Goal: Find contact information: Find contact information

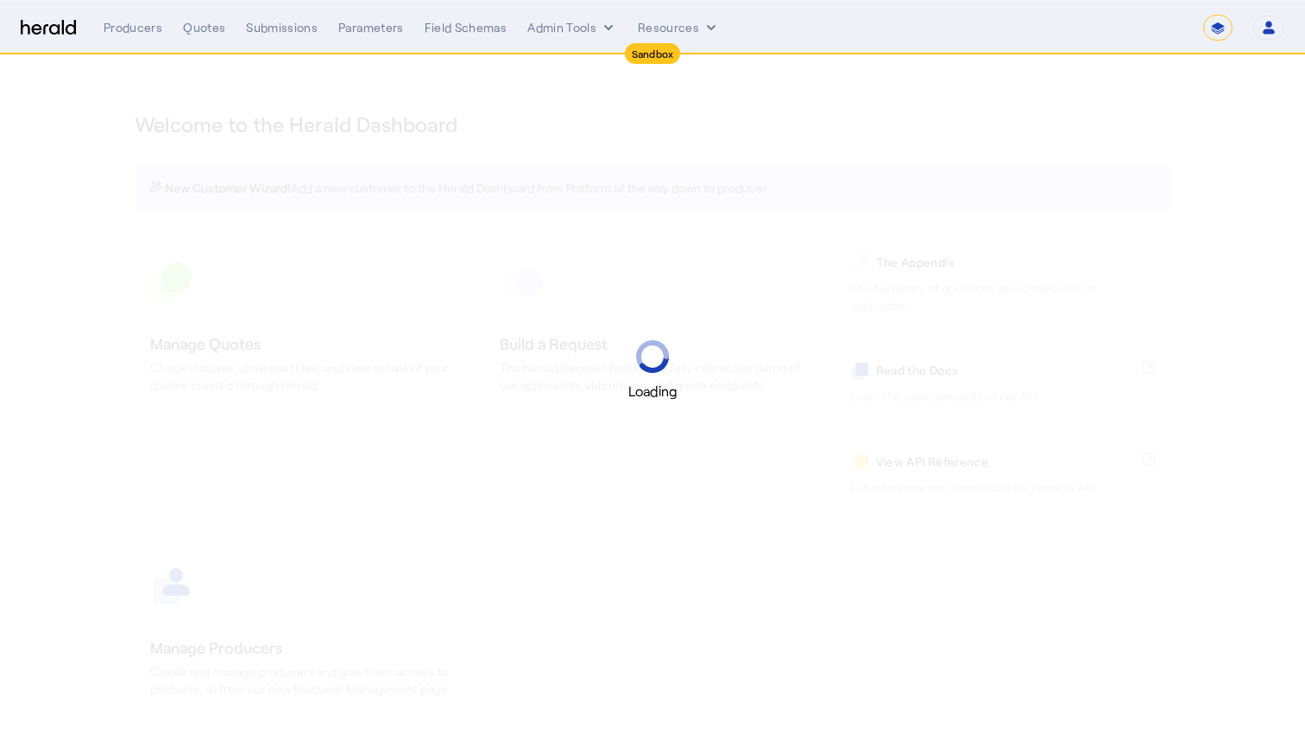
select select "*******"
click at [1216, 28] on select "**********" at bounding box center [1217, 28] width 29 height 26
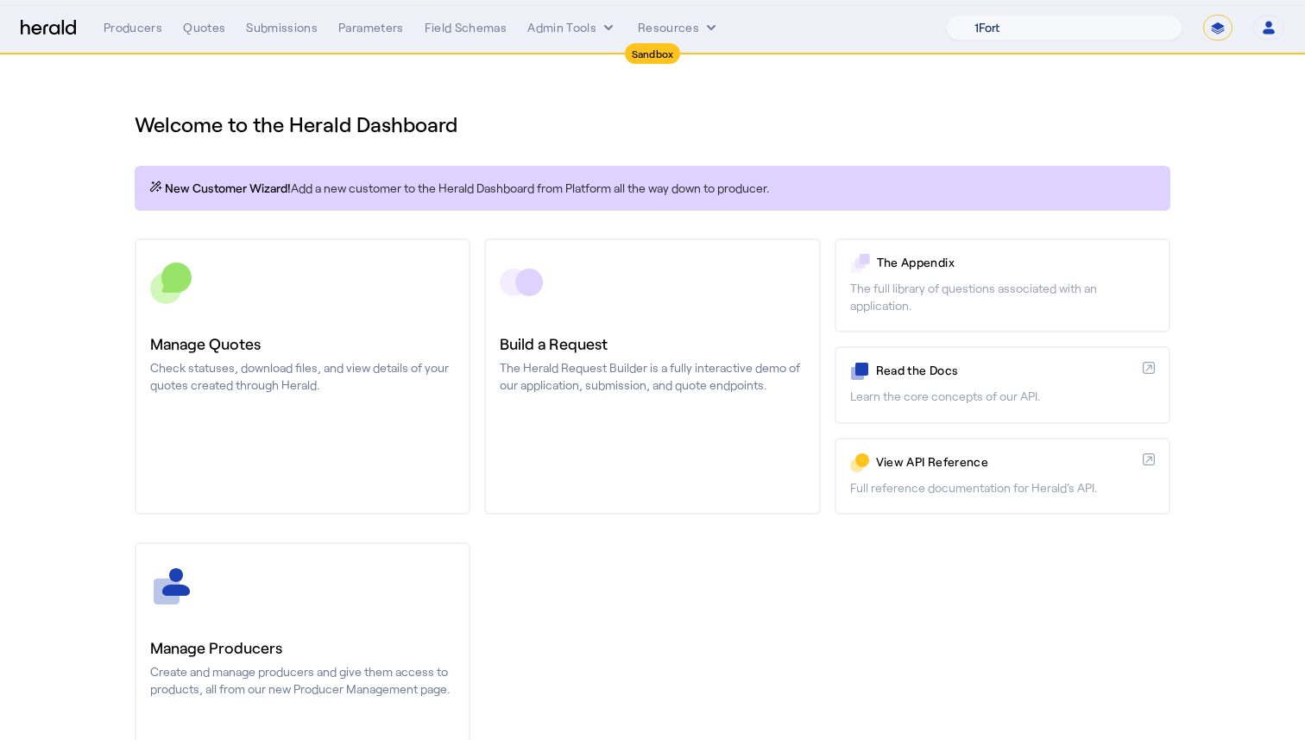
click at [1112, 34] on select "1Fort Acrisure Acturis Affinity Advisors Affinity Risk Agentero AmWins Anzen Ao…" at bounding box center [1064, 28] width 236 height 26
click at [210, 22] on div "Quotes" at bounding box center [204, 27] width 42 height 17
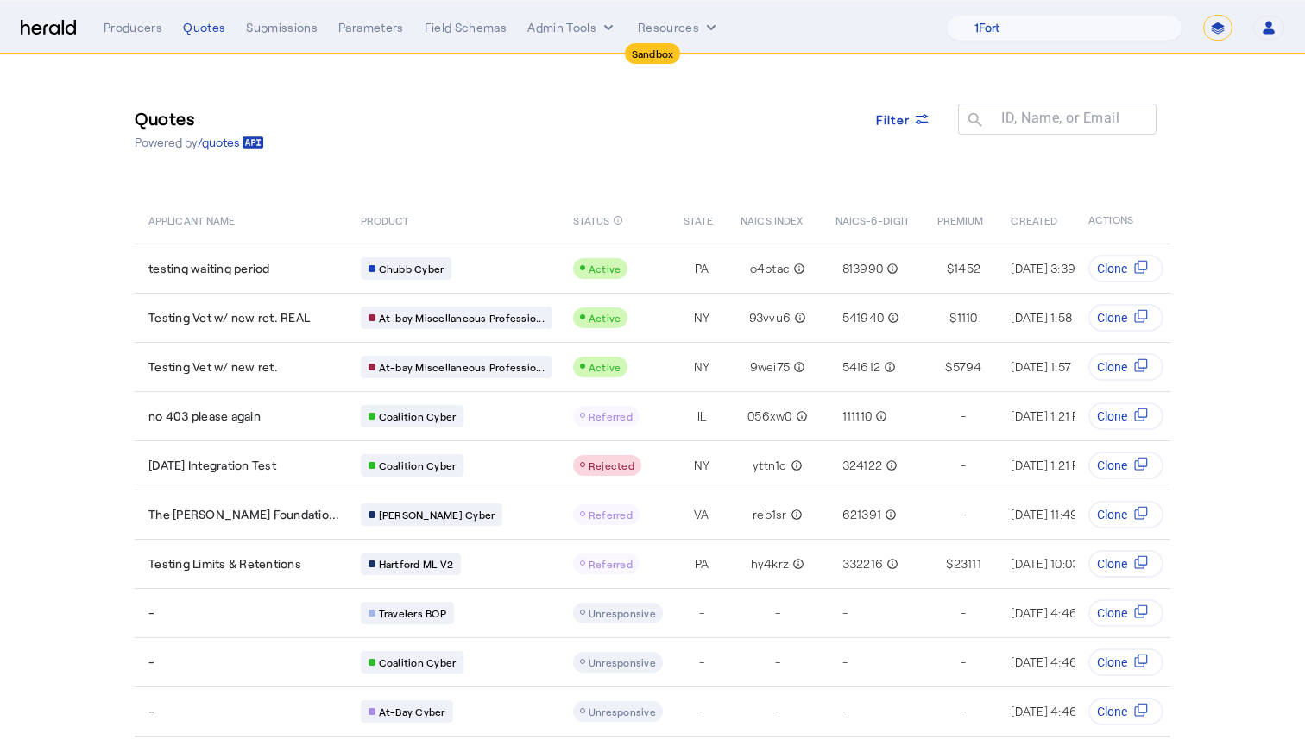
click at [383, 217] on span "PRODUCT" at bounding box center [385, 219] width 49 height 17
click at [296, 31] on div "Submissions" at bounding box center [282, 27] width 72 height 17
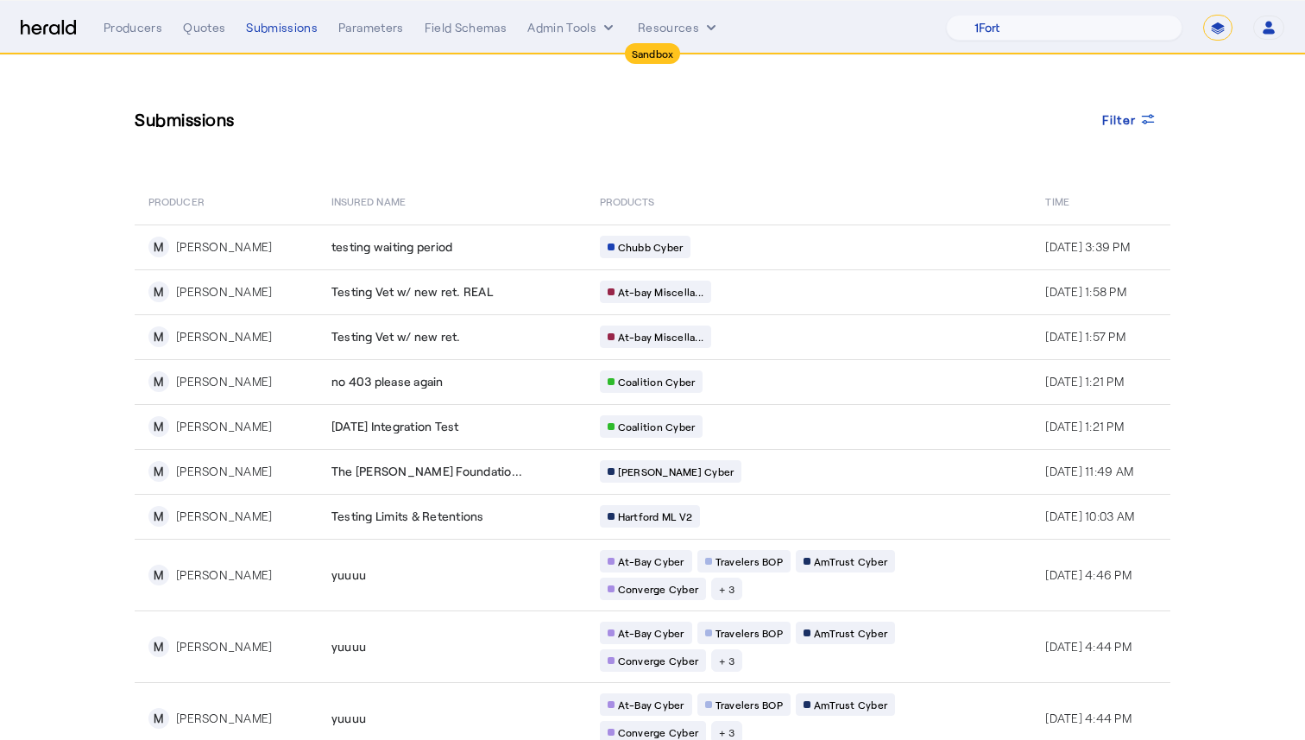
click at [1082, 21] on select "1Fort Acrisure Acturis Affinity Advisors Affinity Risk Agentero AmWins Anzen Ao…" at bounding box center [1064, 28] width 236 height 26
select select "pfm_z9k1_growthmill"
click at [987, 15] on select "1Fort Acrisure Acturis Affinity Advisors Affinity Risk Agentero AmWins Anzen Ao…" at bounding box center [1064, 28] width 236 height 26
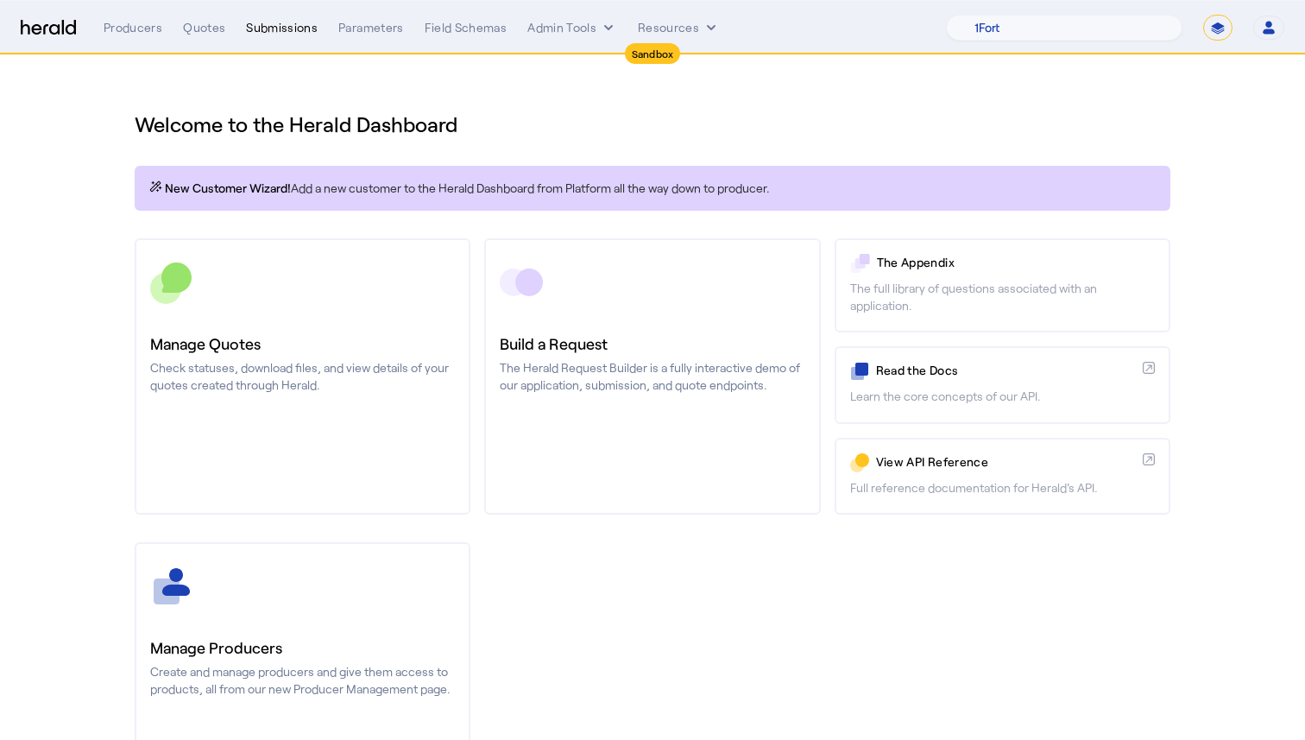
click at [262, 22] on div "Submissions" at bounding box center [282, 27] width 72 height 17
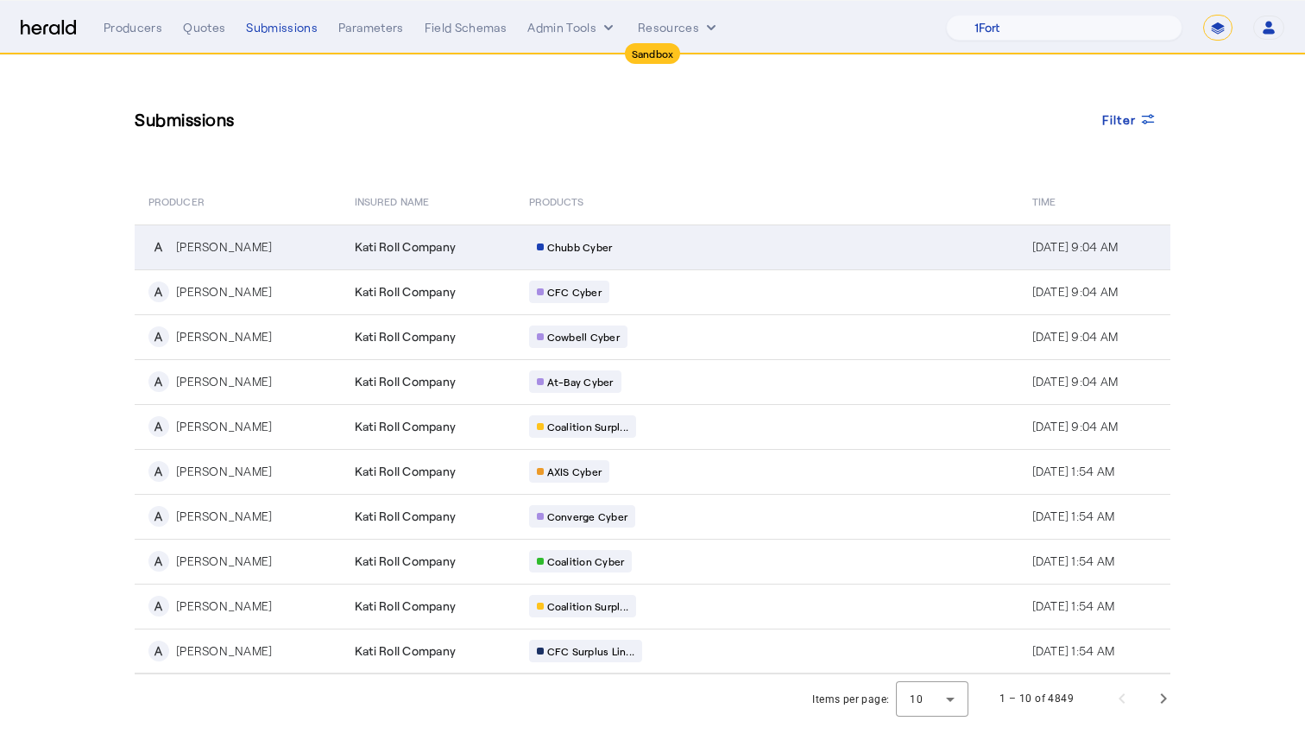
click at [608, 256] on div "Chubb Cyber" at bounding box center [694, 247] width 331 height 22
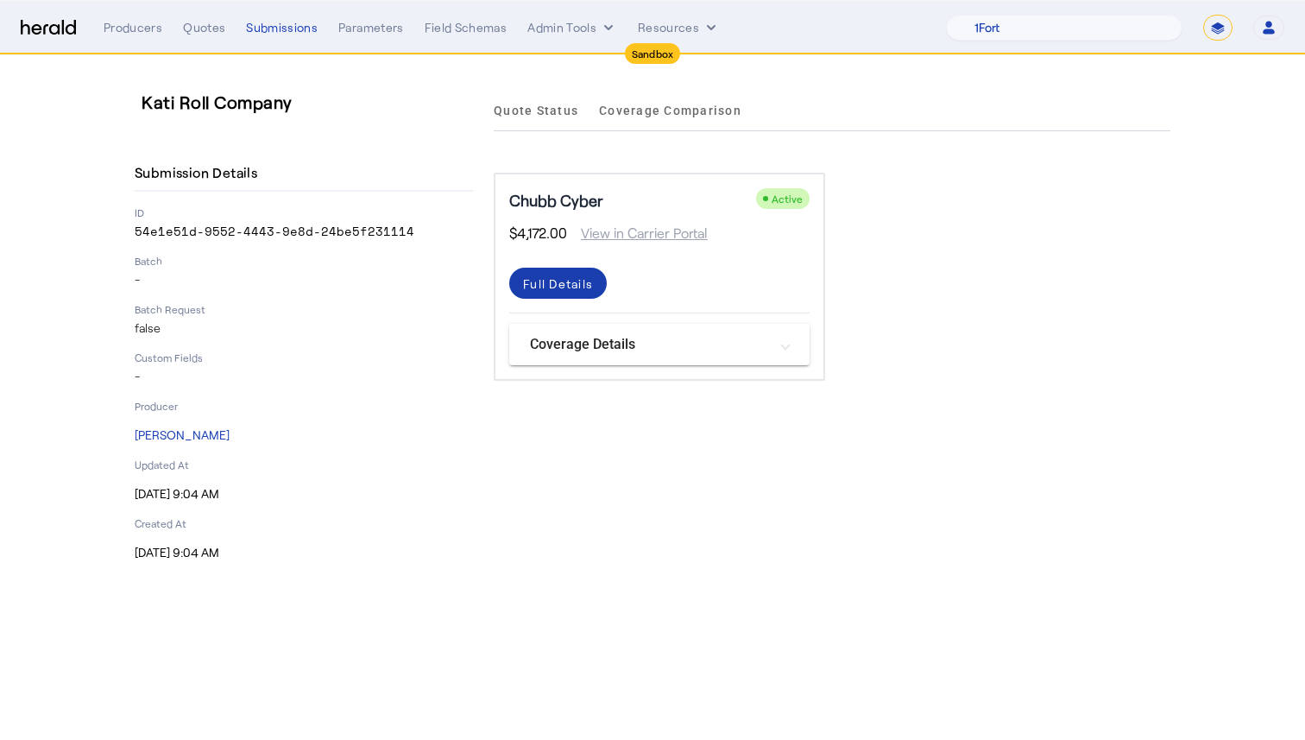
click at [570, 279] on div "Full Details" at bounding box center [558, 283] width 70 height 18
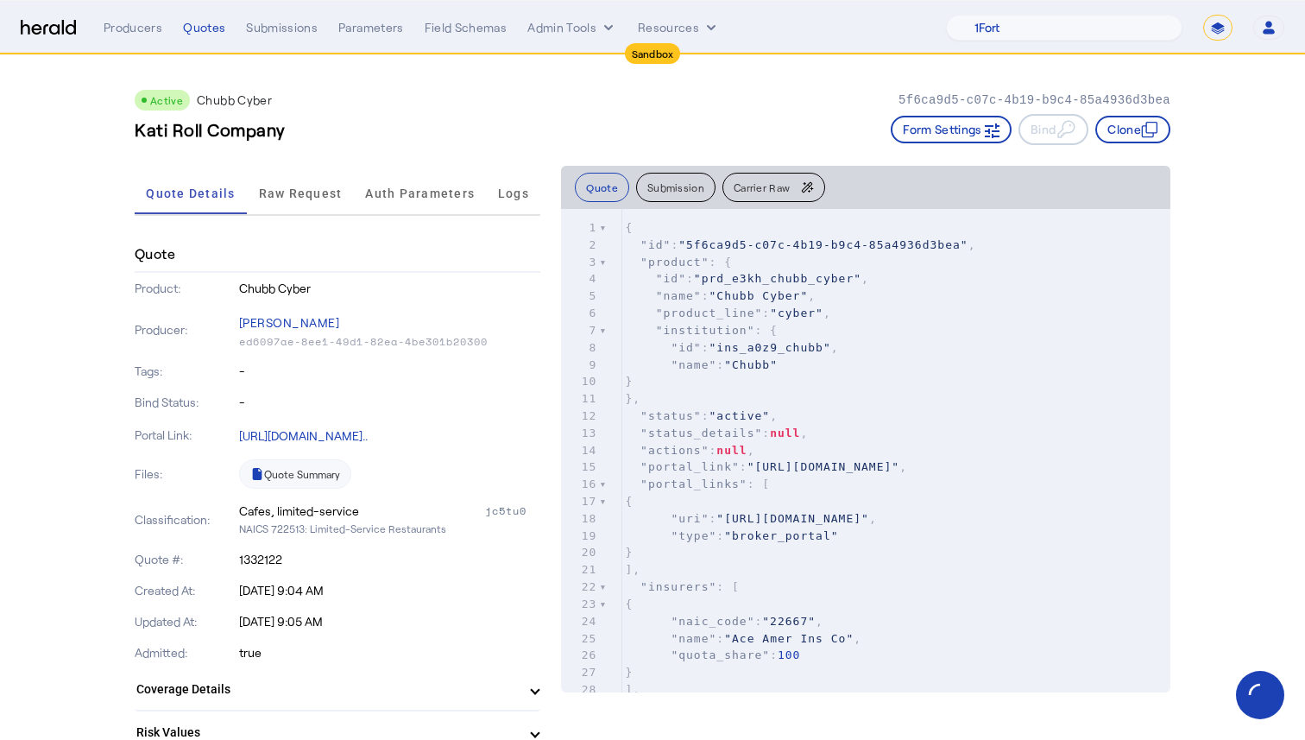
scroll to position [22, 0]
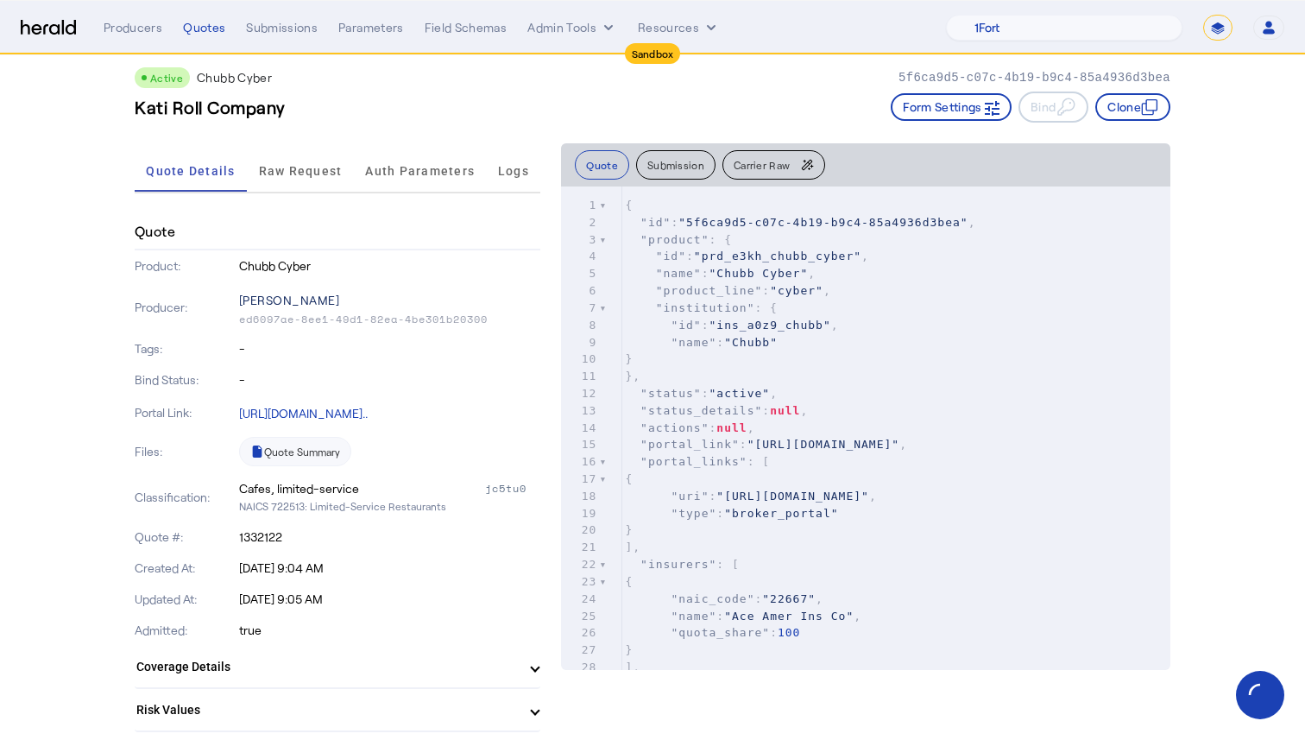
click at [267, 299] on p "[PERSON_NAME]" at bounding box center [390, 300] width 302 height 24
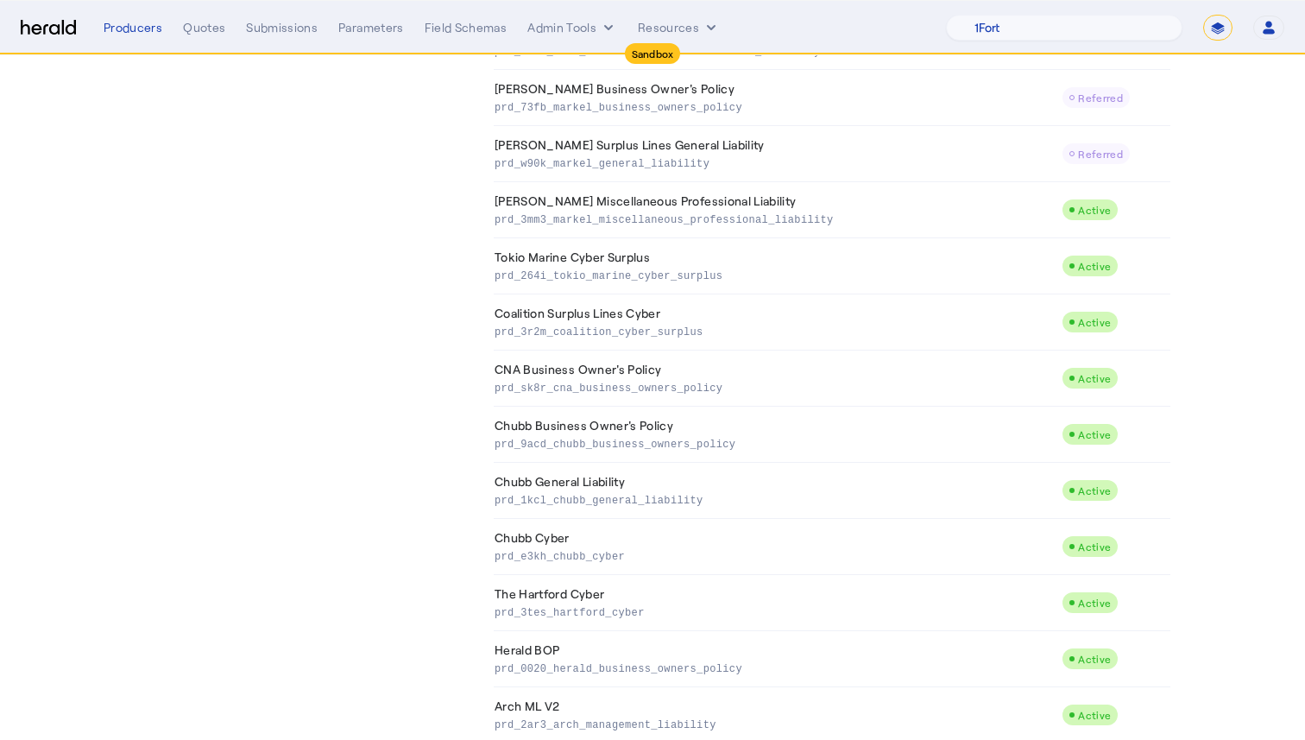
scroll to position [892, 0]
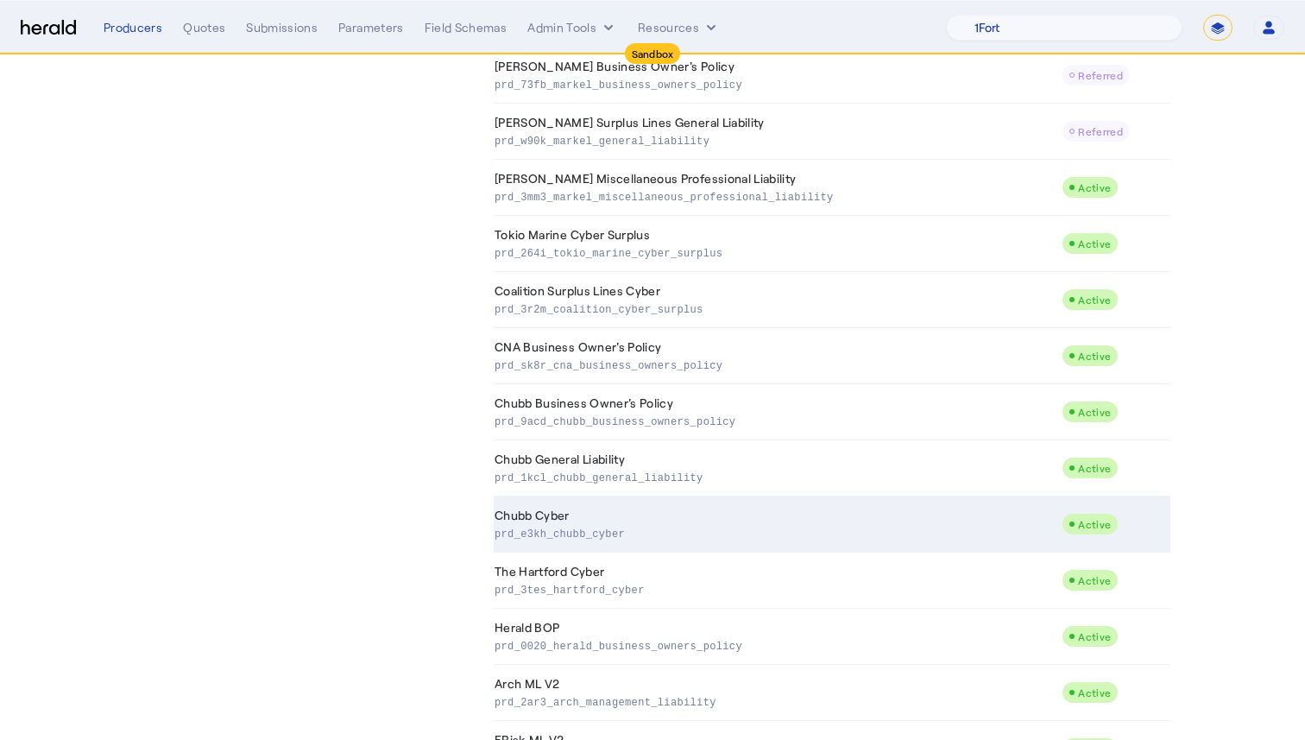
click at [806, 503] on td "Chubb Cyber prd_e3kh_chubb_cyber" at bounding box center [778, 524] width 568 height 56
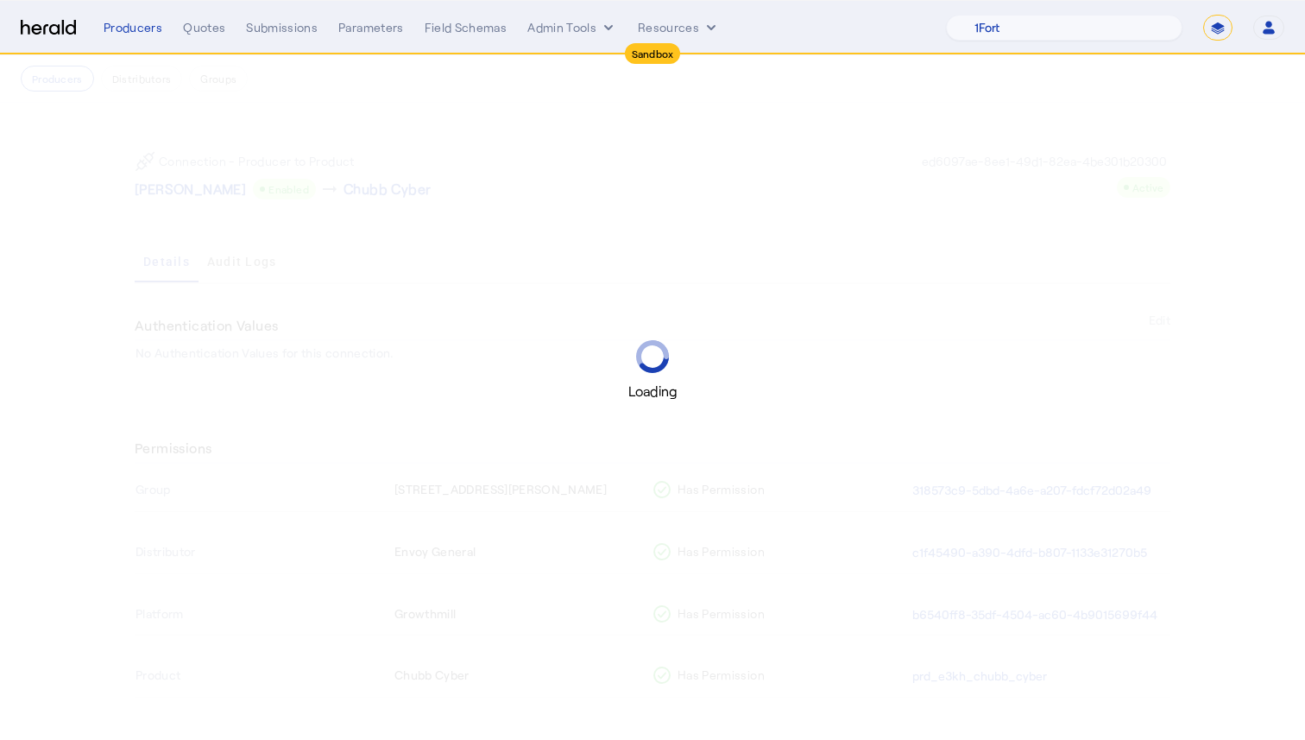
scroll to position [13, 0]
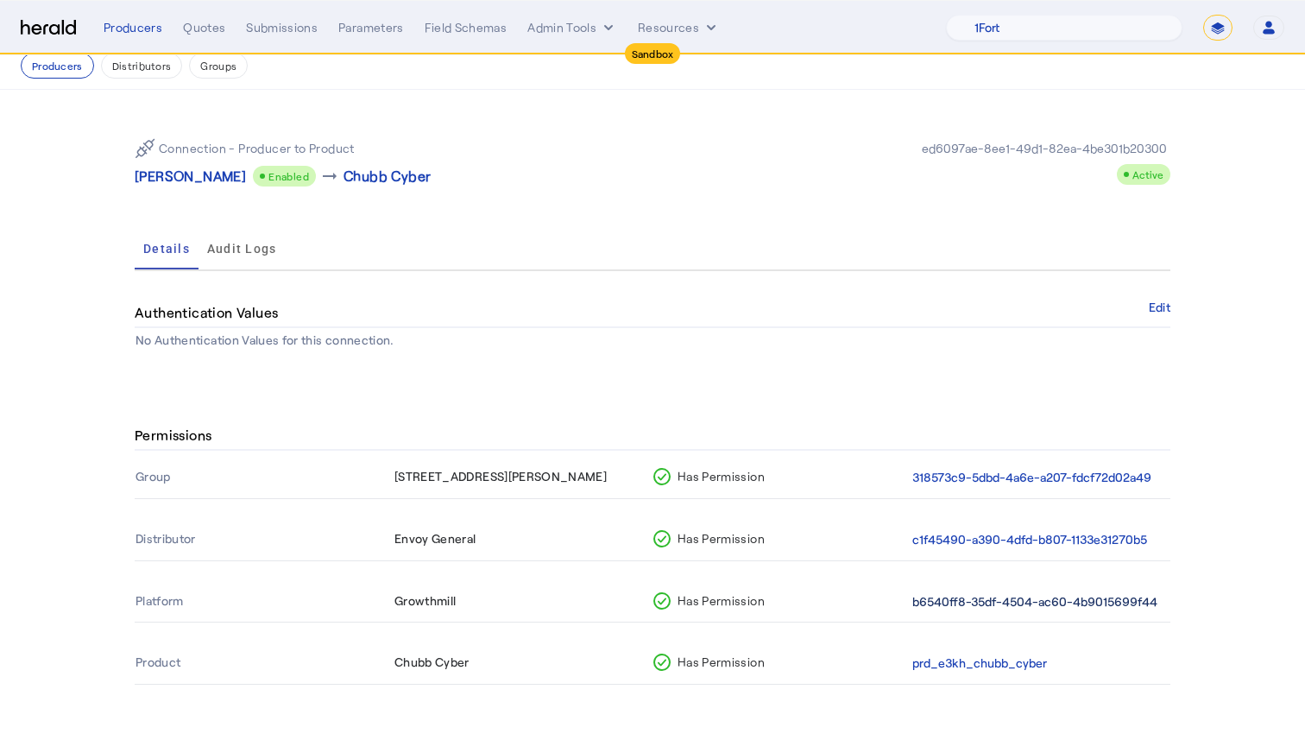
click at [975, 602] on button "b6540ff8-35df-4504-ac60-4b9015699f44" at bounding box center [1034, 602] width 245 height 20
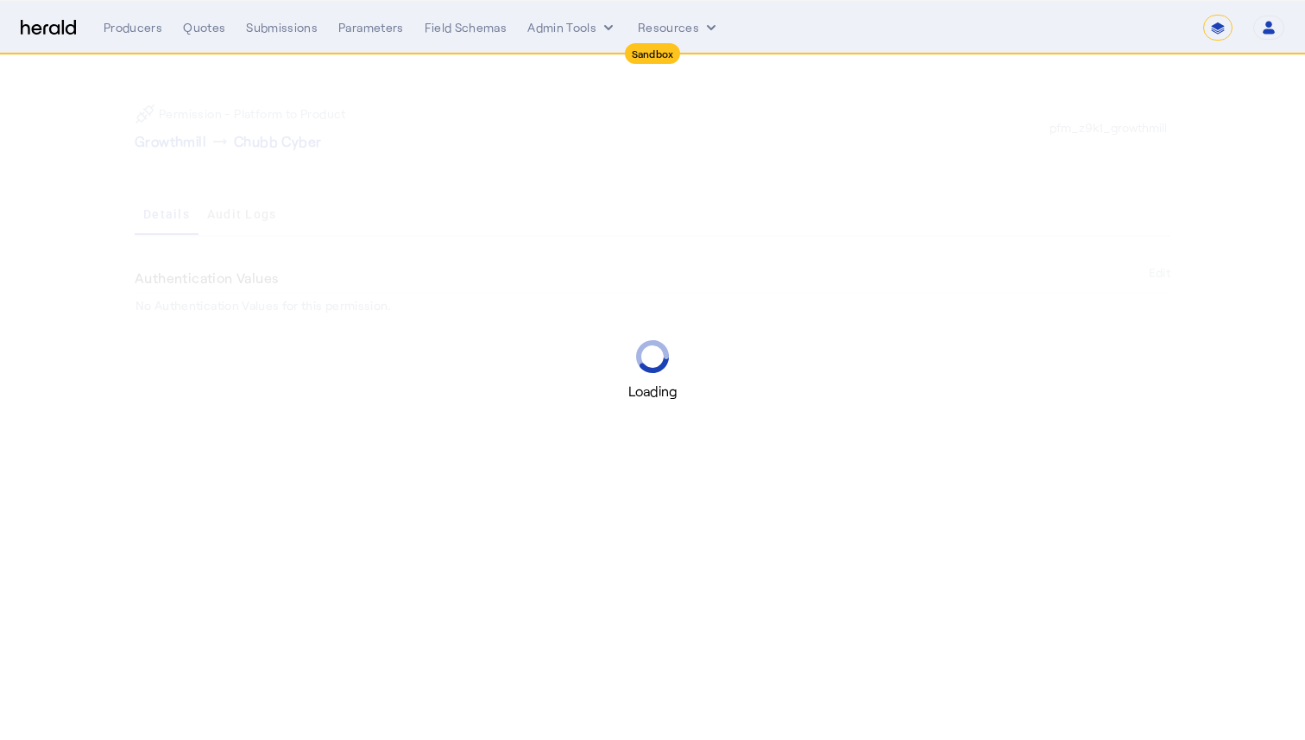
select select "pfm_z9k1_growthmill"
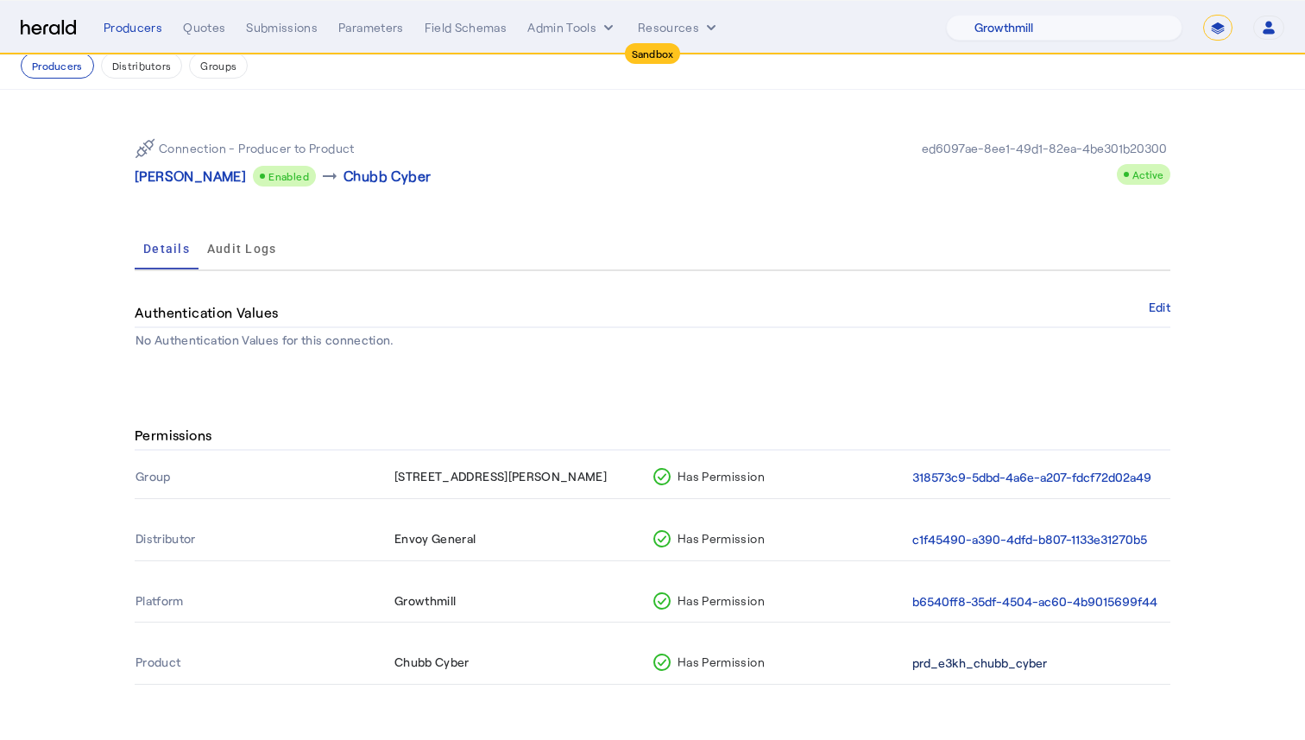
click at [957, 664] on button "prd_e3kh_chubb_cyber" at bounding box center [979, 663] width 135 height 20
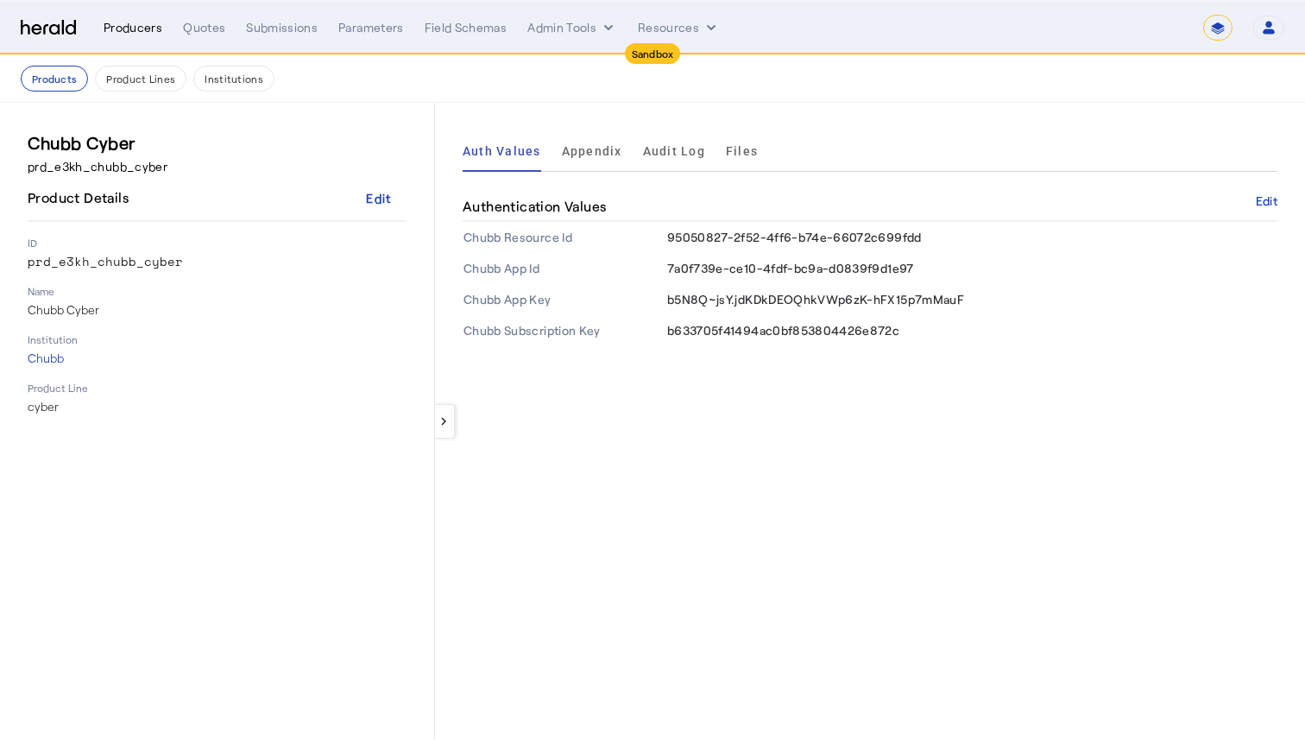
select select "pfm_z9k1_growthmill"
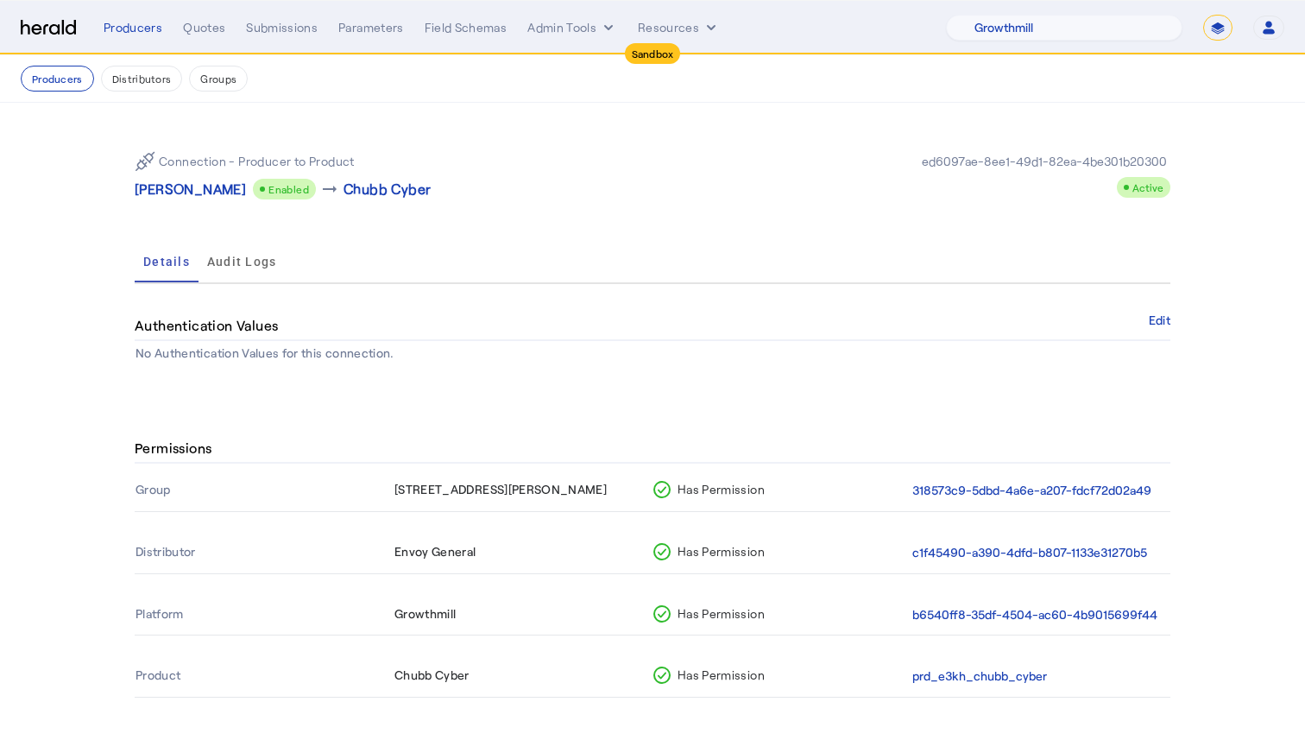
scroll to position [13, 0]
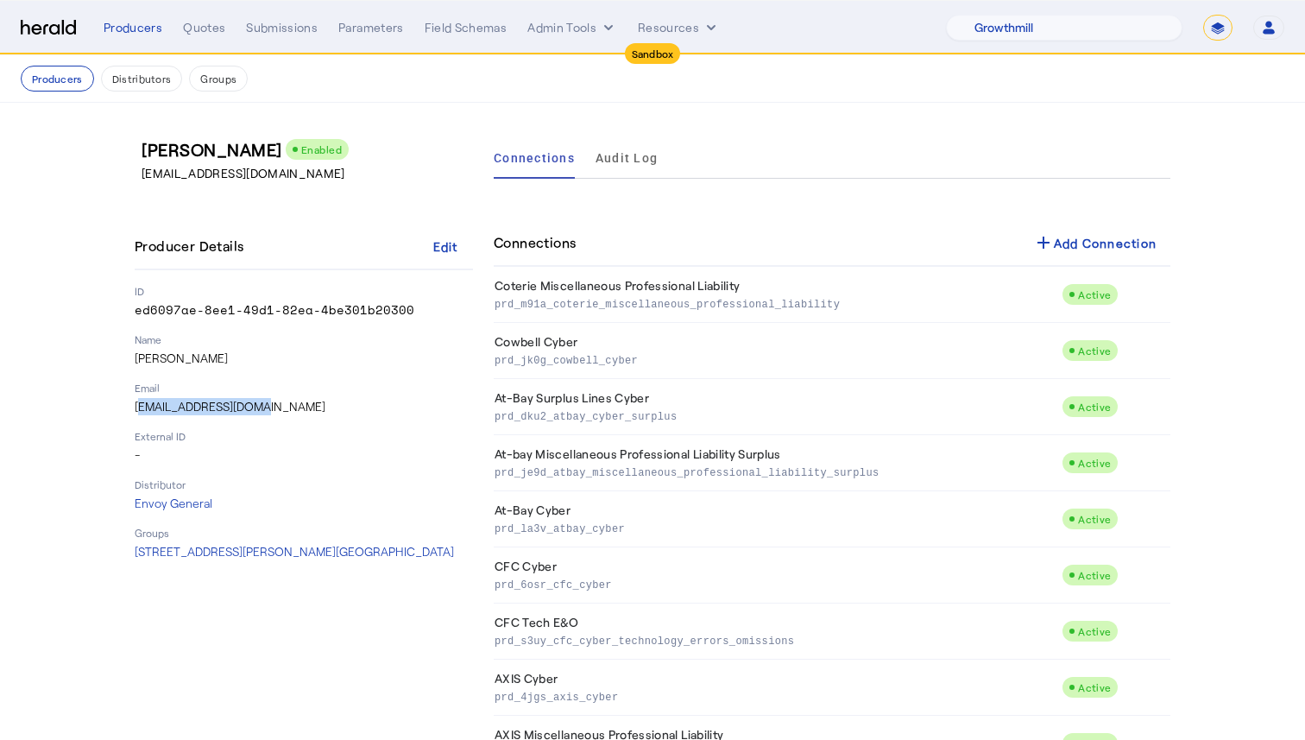
drag, startPoint x: 267, startPoint y: 407, endPoint x: 135, endPoint y: 400, distance: 131.4
click at [135, 400] on p "[EMAIL_ADDRESS][DOMAIN_NAME]" at bounding box center [304, 406] width 338 height 17
